Goal: Navigation & Orientation: Find specific page/section

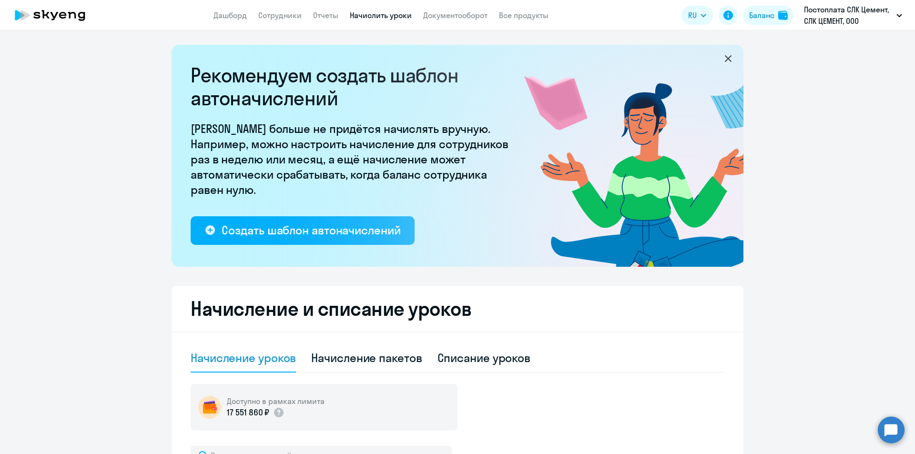
select select "10"
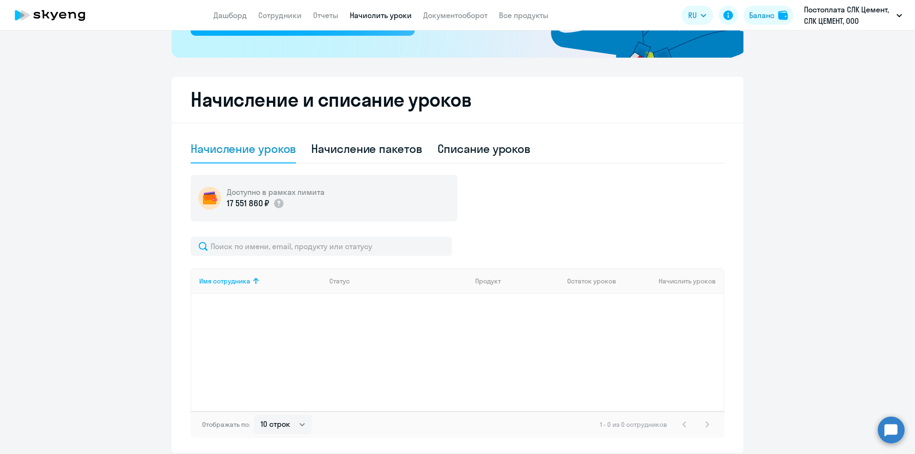
scroll to position [246, 0]
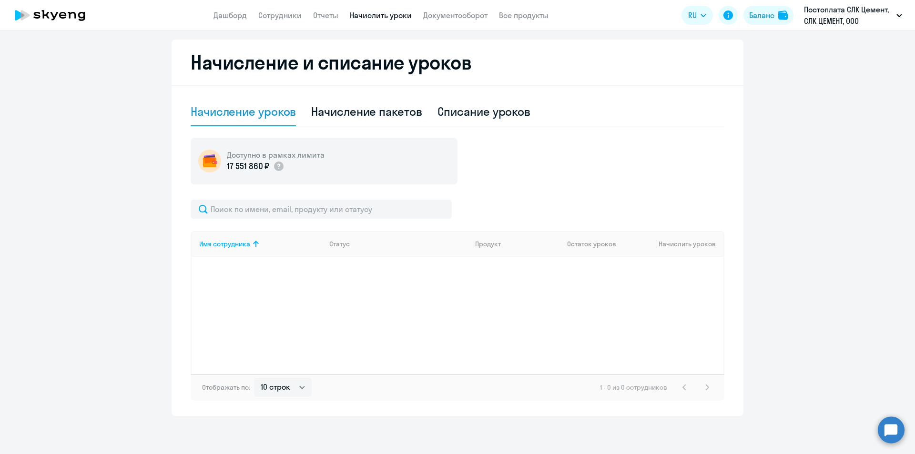
drag, startPoint x: 886, startPoint y: 430, endPoint x: 879, endPoint y: 428, distance: 6.5
click at [886, 430] on circle at bounding box center [890, 429] width 27 height 27
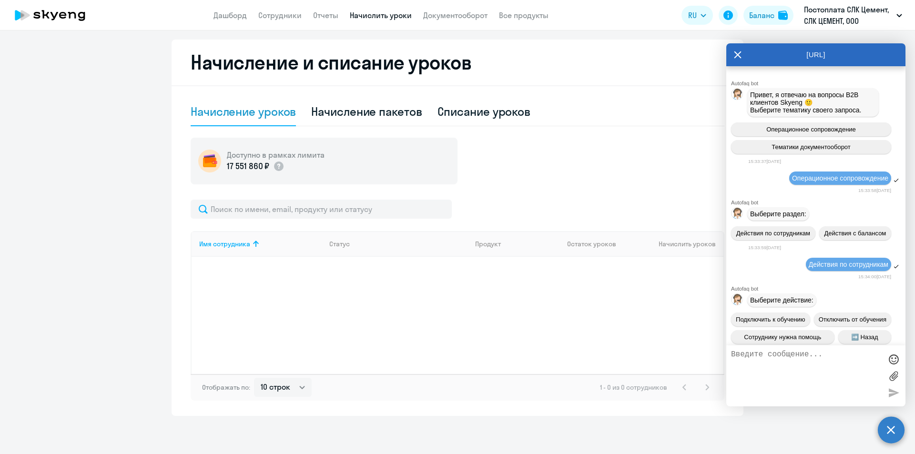
click at [765, 359] on textarea at bounding box center [806, 375] width 151 height 51
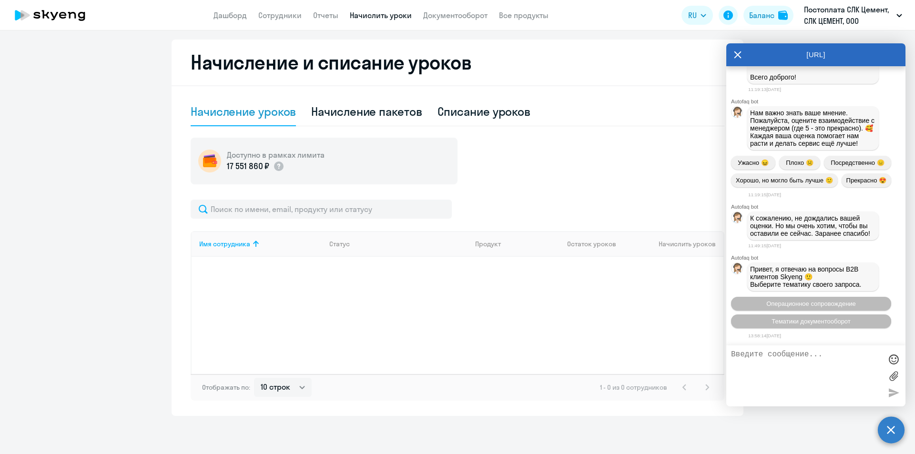
scroll to position [36995, 0]
click at [737, 54] on icon at bounding box center [738, 54] width 8 height 23
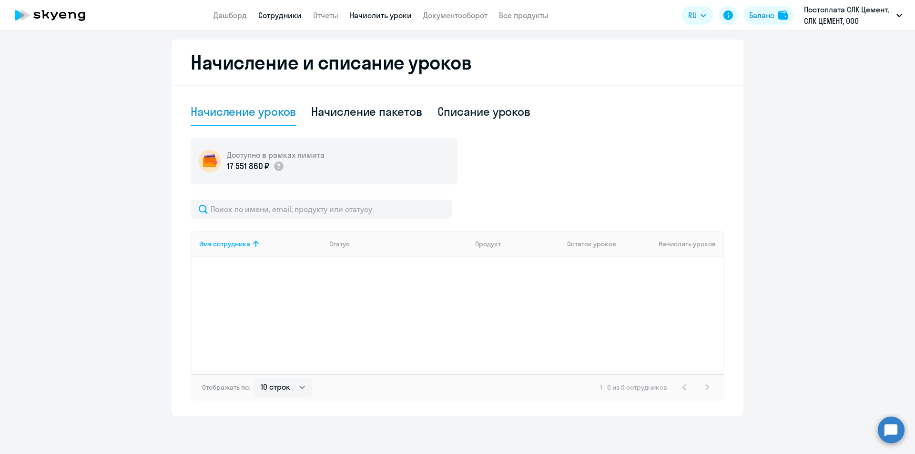
click at [287, 16] on link "Сотрудники" at bounding box center [279, 15] width 43 height 10
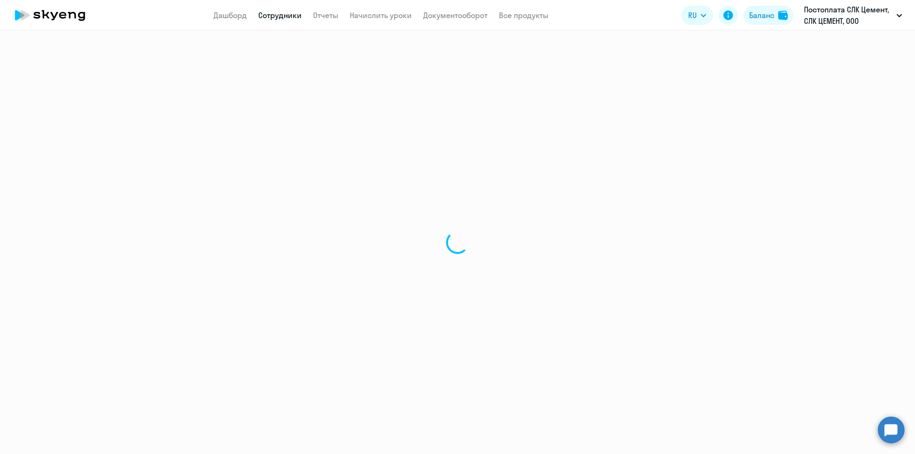
select select "30"
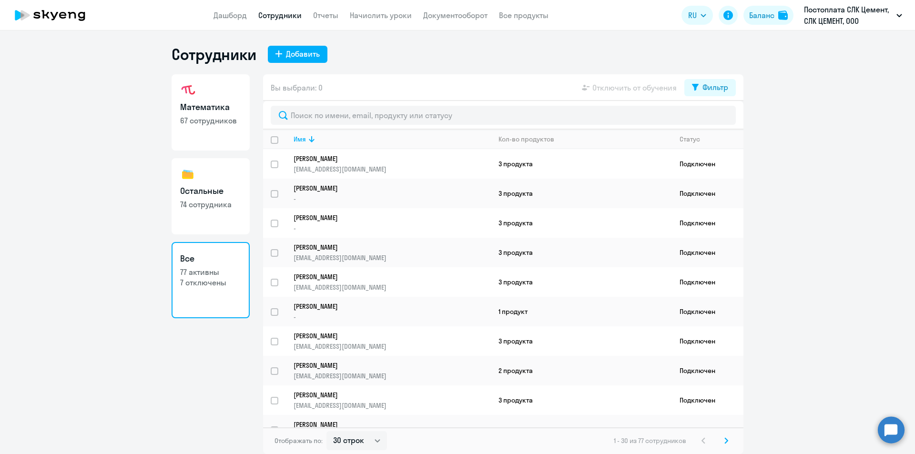
click at [202, 211] on link "Остальные 74 сотрудника" at bounding box center [210, 196] width 78 height 76
select select "30"
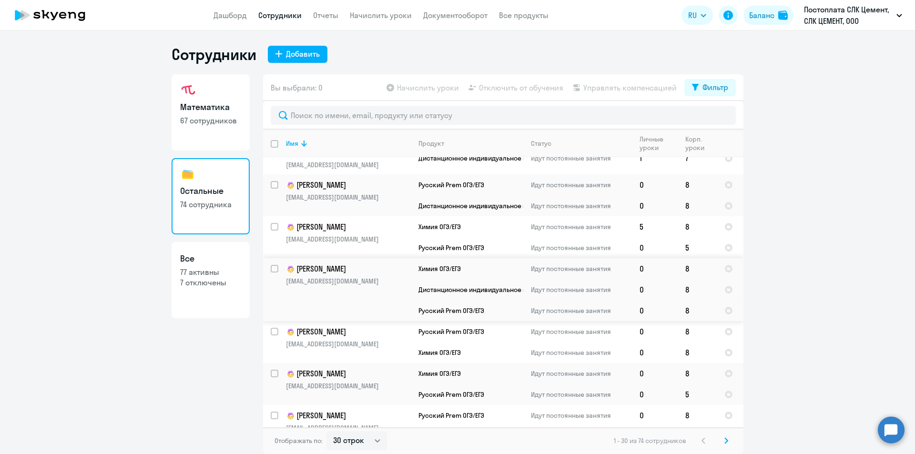
scroll to position [970, 0]
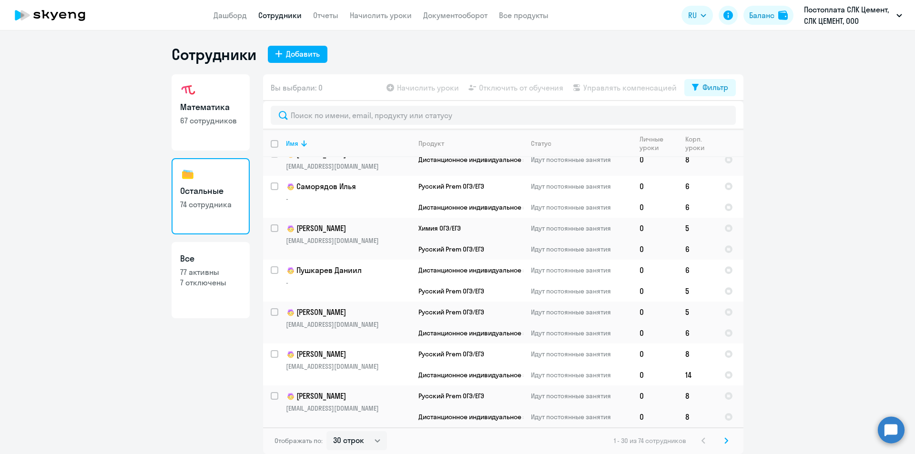
click at [230, 279] on p "7 отключены" at bounding box center [210, 282] width 61 height 10
select select "30"
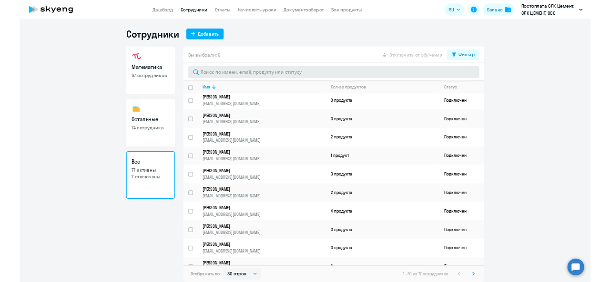
scroll to position [417, 0]
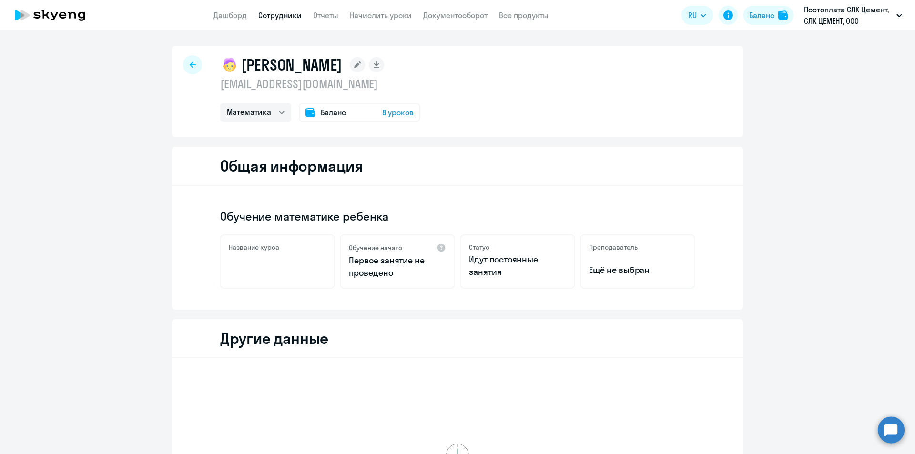
select select "math"
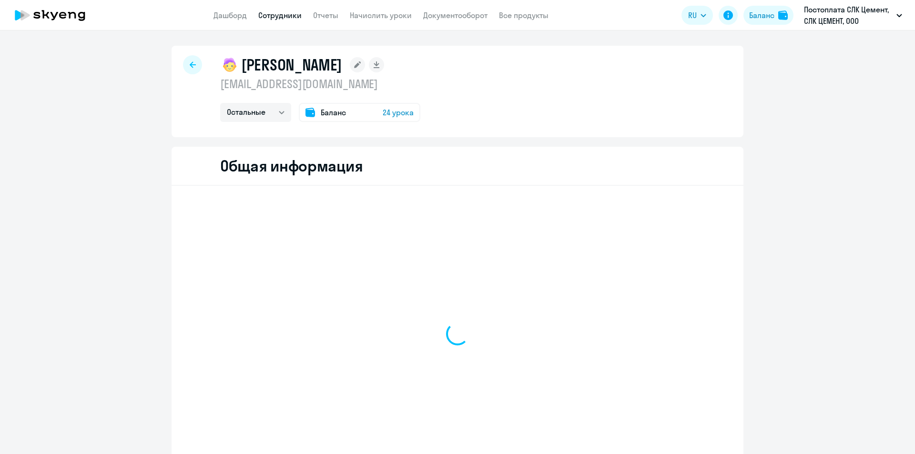
select select "others"
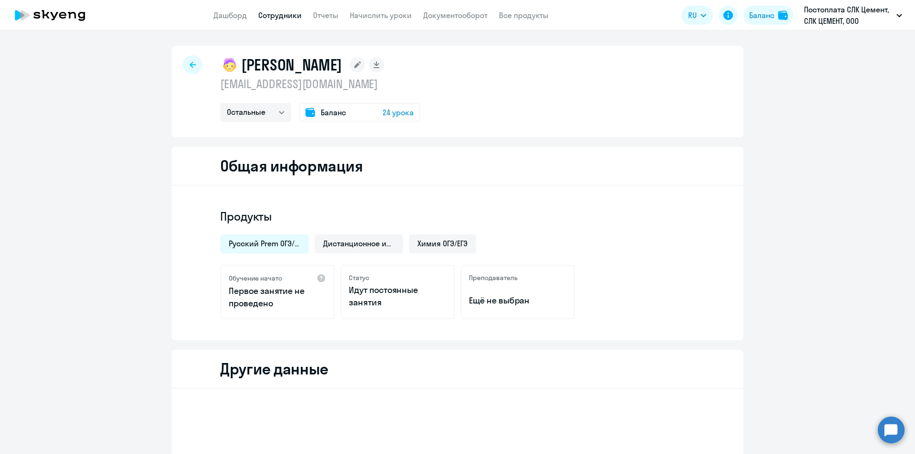
select select "others"
